Goal: Task Accomplishment & Management: Use online tool/utility

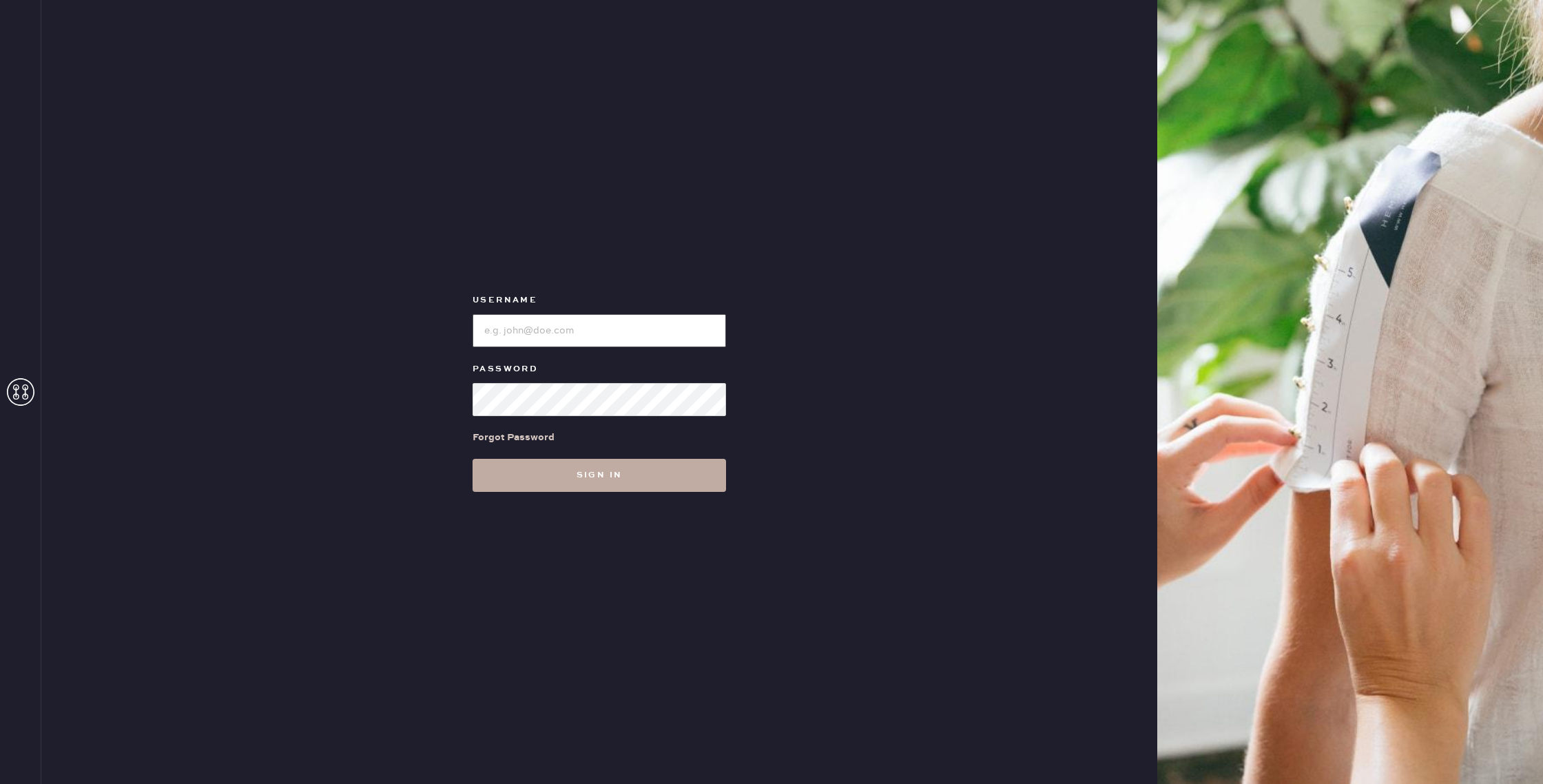
type input "reformationsomerset"
click at [572, 473] on button "Sign in" at bounding box center [599, 475] width 253 height 33
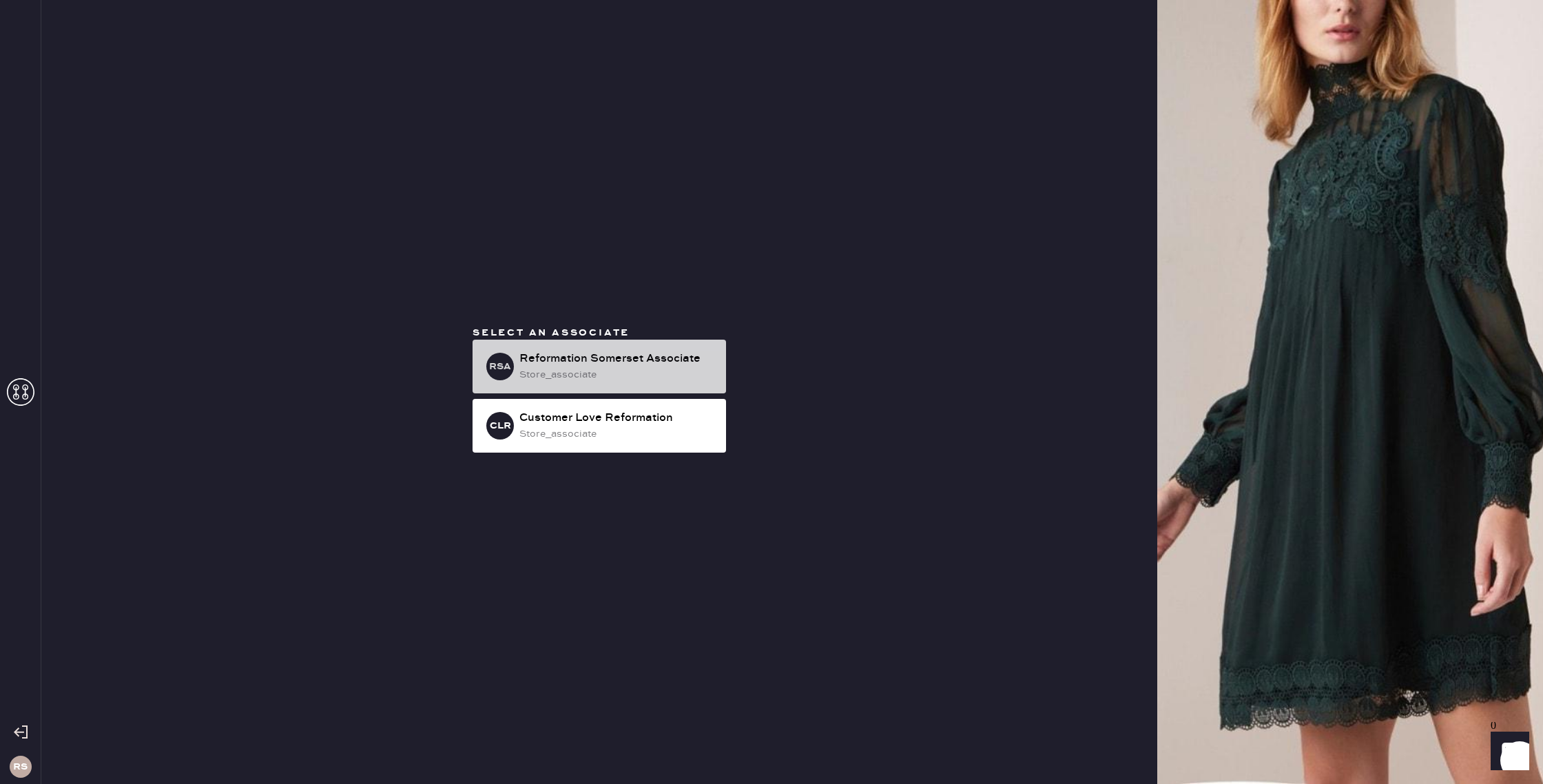
click at [618, 364] on div "Reformation Somerset Associate" at bounding box center [617, 359] width 196 height 17
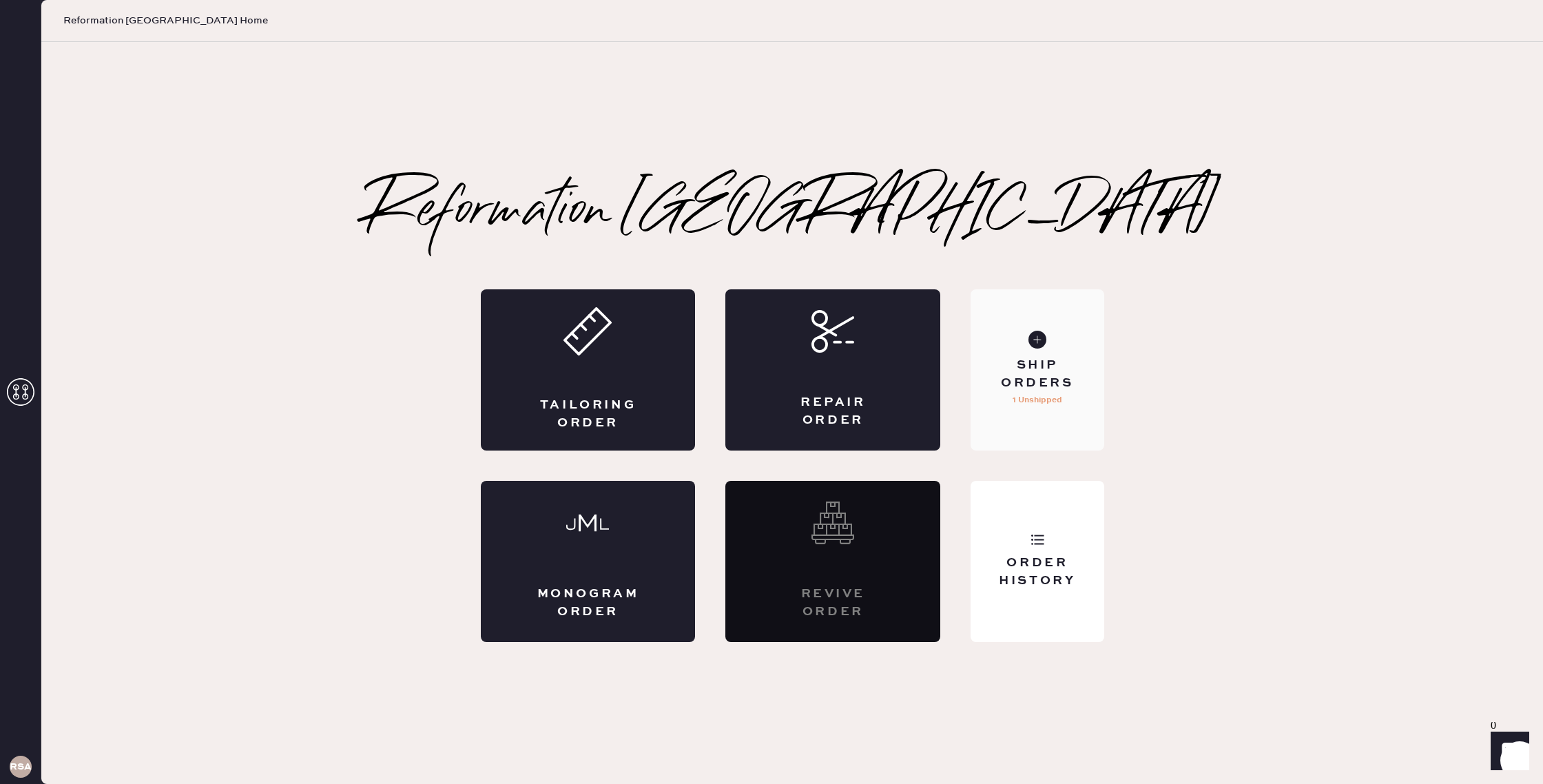
click at [1050, 324] on div "Ship Orders 1 Unshipped" at bounding box center [1037, 370] width 133 height 161
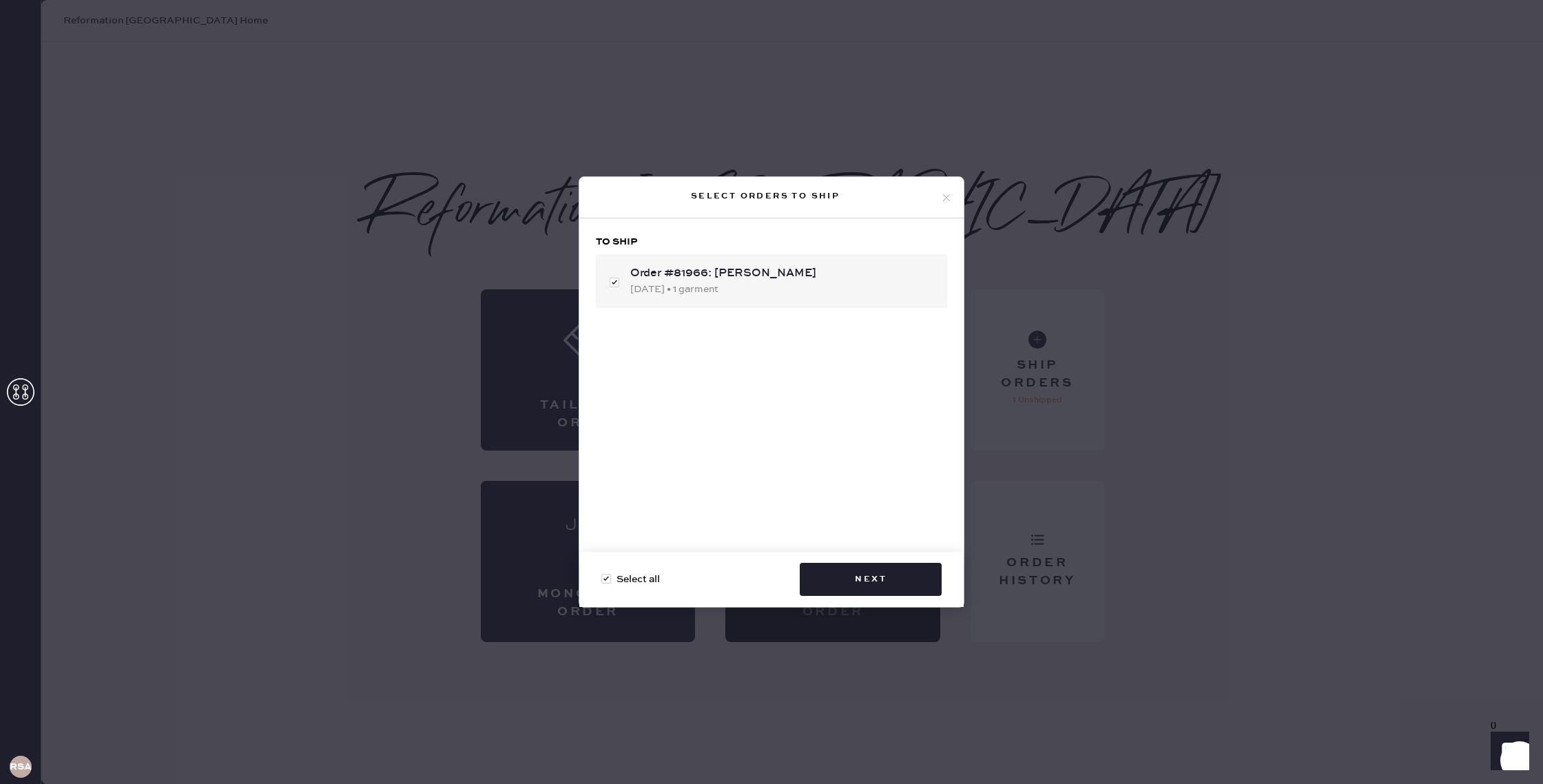
click at [1080, 248] on div "Select orders to ship To ship Order #81966: [PERSON_NAME] [DATE] • 1 garment Se…" at bounding box center [771, 392] width 1543 height 784
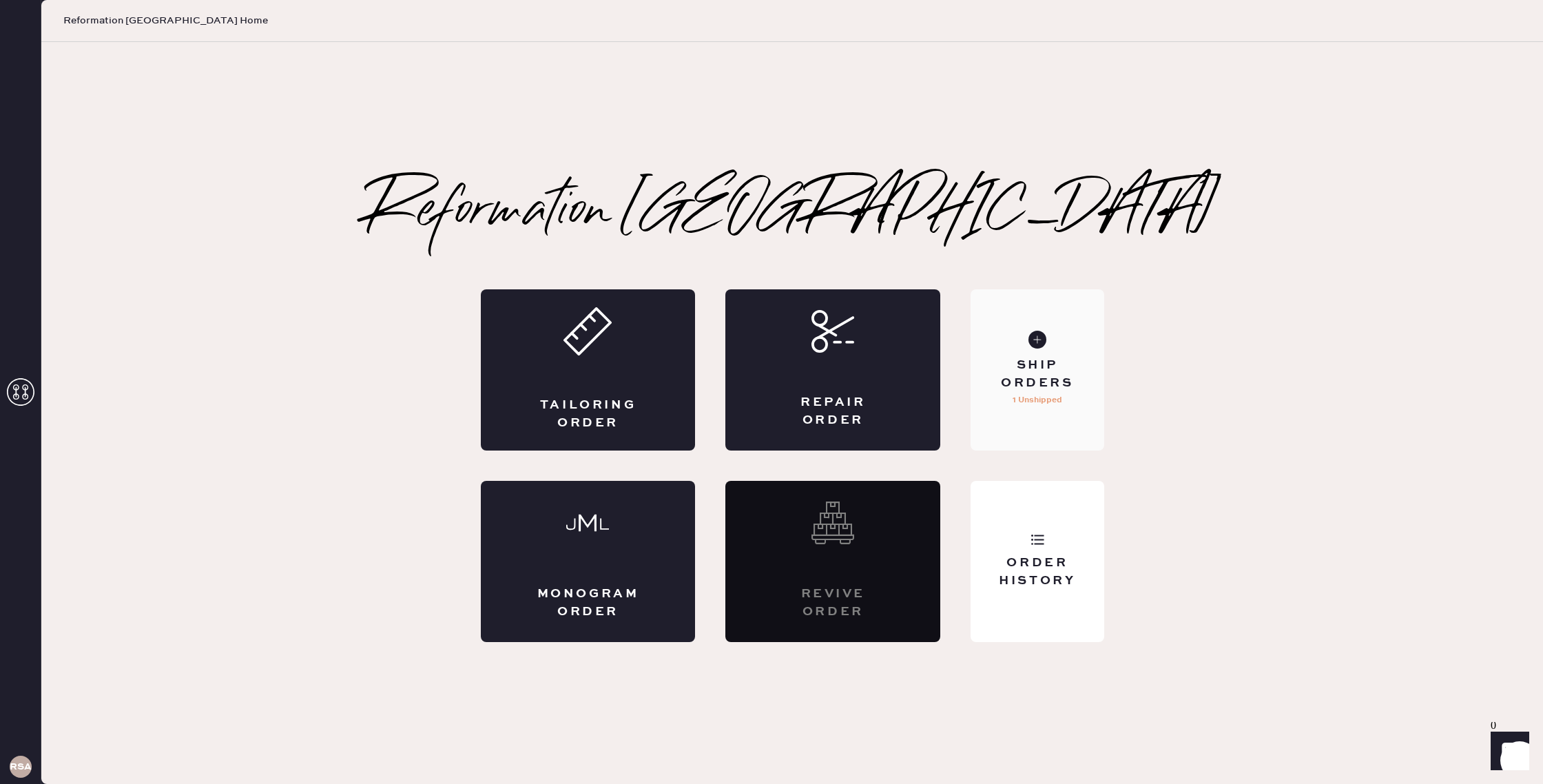
click at [1061, 344] on div "Ship Orders 1 Unshipped" at bounding box center [1037, 370] width 133 height 161
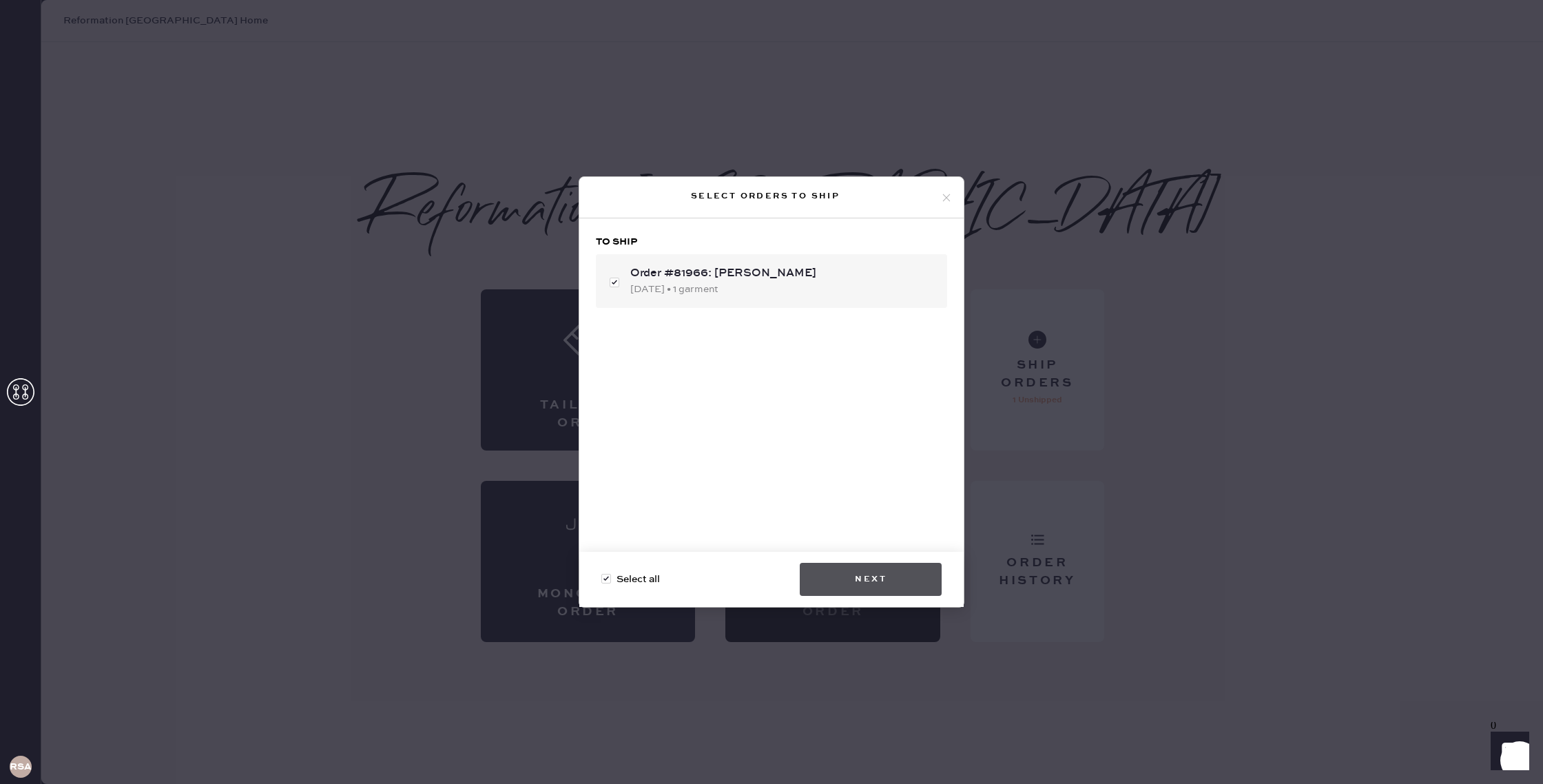
click at [849, 577] on button "Next" at bounding box center [871, 579] width 142 height 33
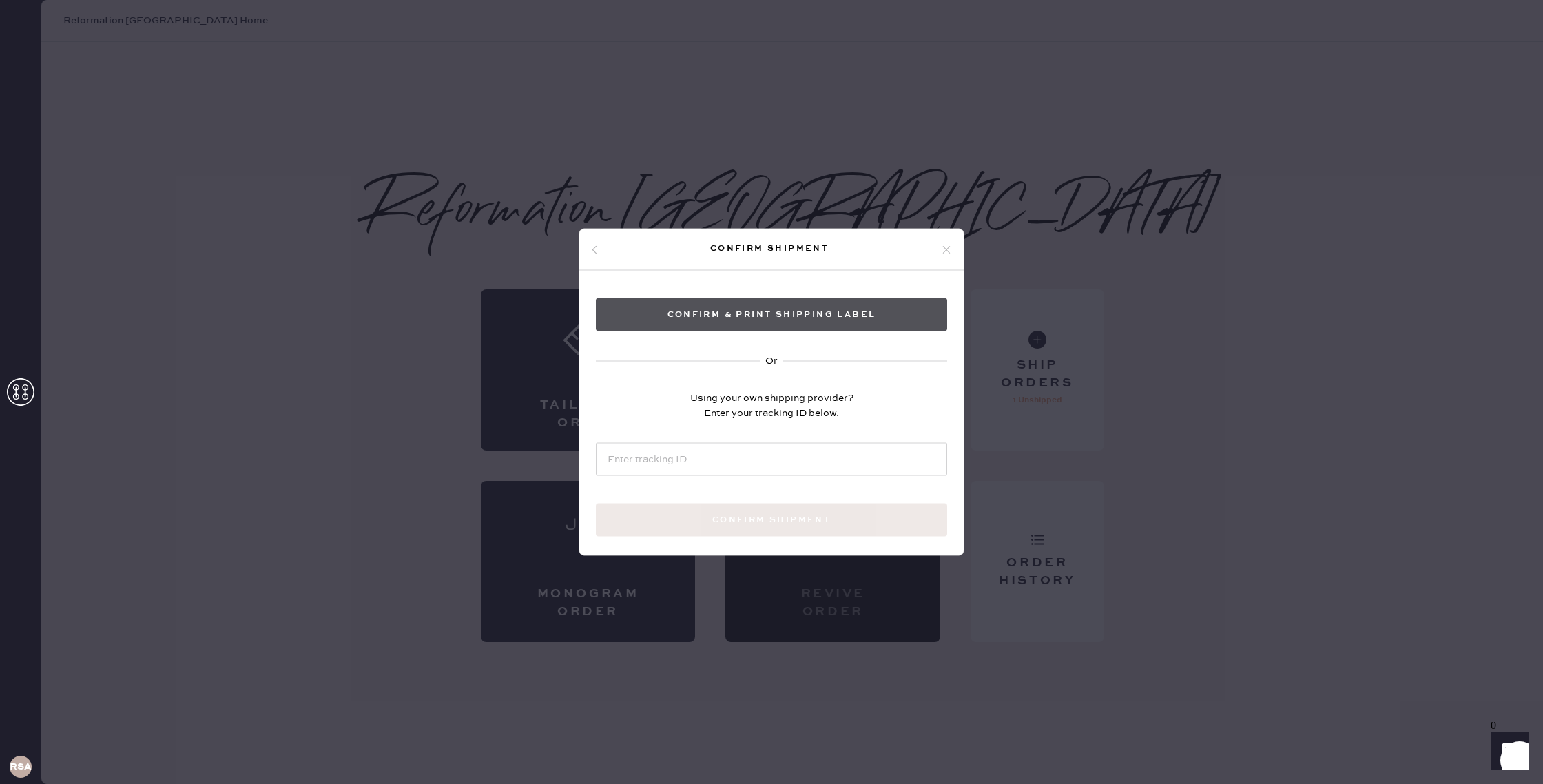
click at [723, 313] on button "Confirm & Print shipping label" at bounding box center [772, 315] width 351 height 33
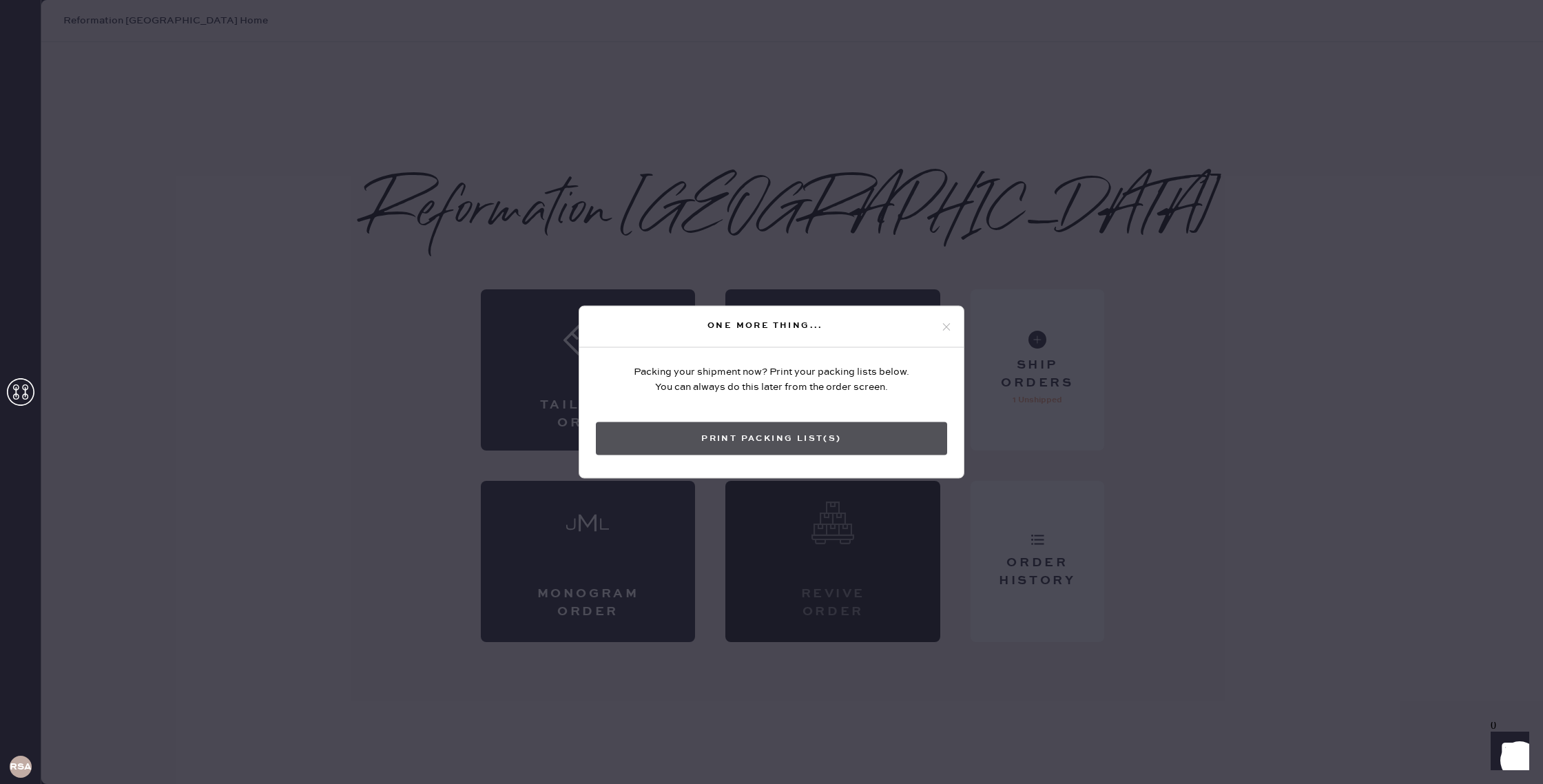
click at [761, 434] on button "Print Packing List(s)" at bounding box center [772, 438] width 351 height 33
